Goal: Task Accomplishment & Management: Manage account settings

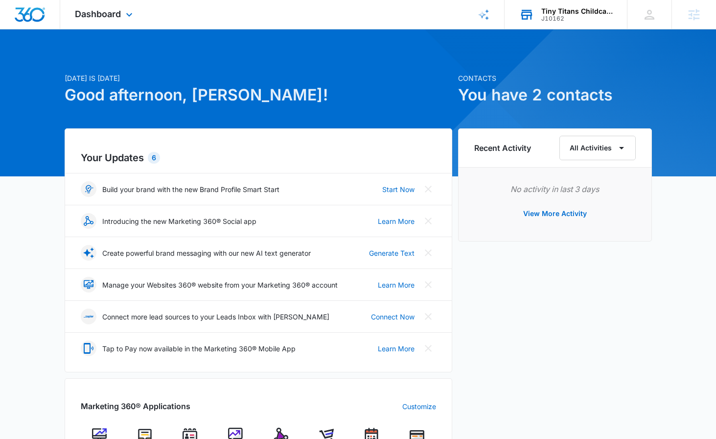
click at [602, 18] on div "J10162" at bounding box center [576, 18] width 71 height 7
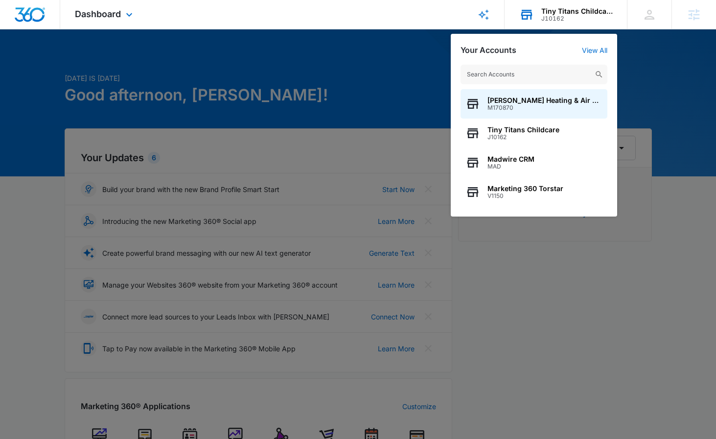
click at [530, 79] on input "text" at bounding box center [534, 75] width 147 height 20
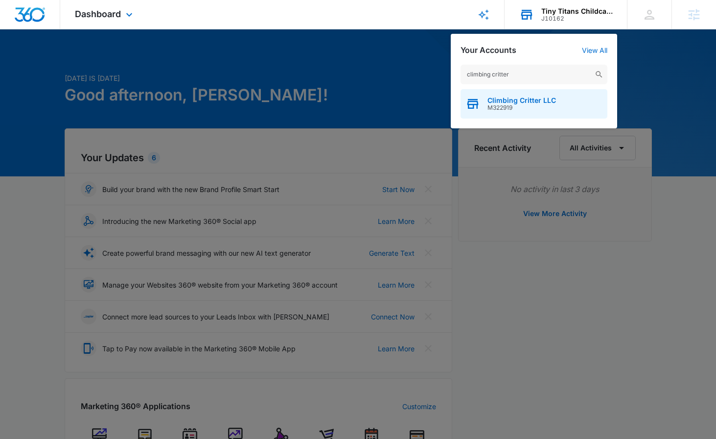
type input "climbing critter"
click at [542, 108] on span "M322919" at bounding box center [522, 107] width 69 height 7
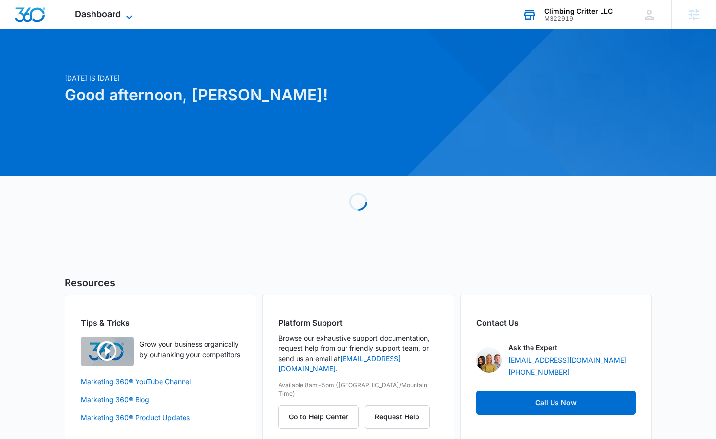
click at [107, 9] on span "Dashboard" at bounding box center [98, 14] width 46 height 10
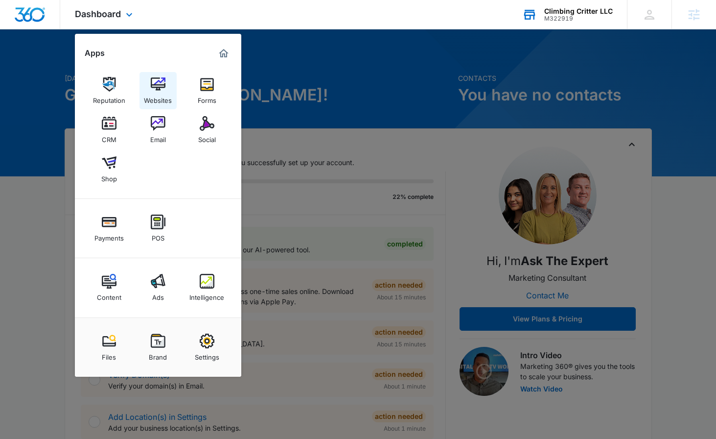
click at [162, 92] on div "Websites" at bounding box center [158, 98] width 28 height 13
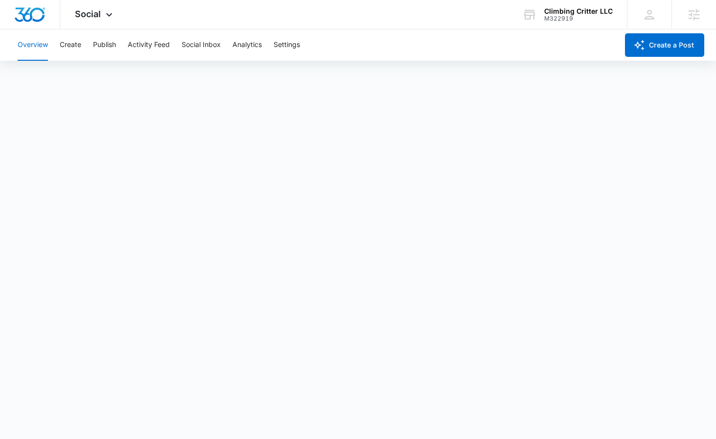
scroll to position [2, 0]
click at [96, 13] on span "Social" at bounding box center [88, 14] width 26 height 10
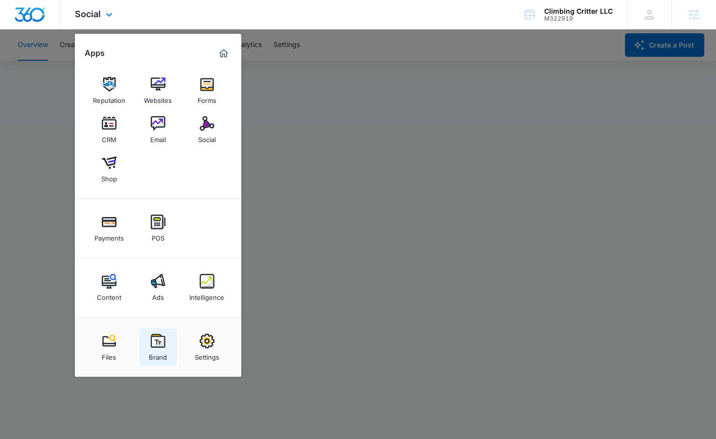
click at [156, 345] on img at bounding box center [158, 340] width 15 height 15
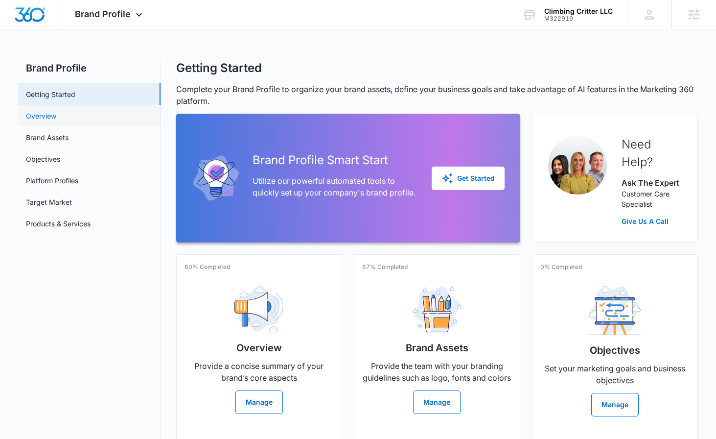
click at [56, 121] on link "Overview" at bounding box center [41, 116] width 30 height 10
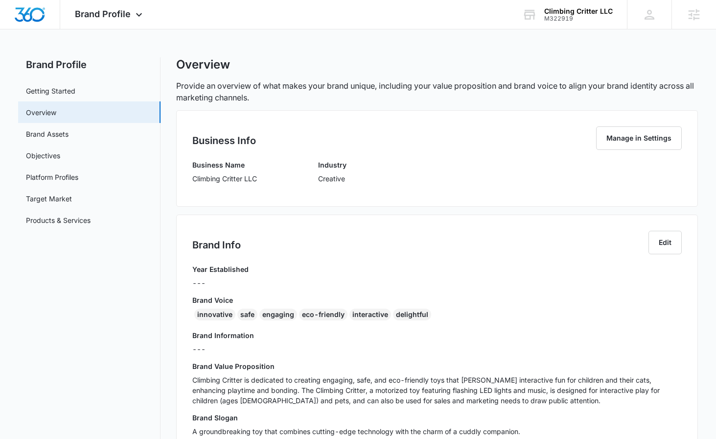
scroll to position [234, 0]
